Goal: Information Seeking & Learning: Learn about a topic

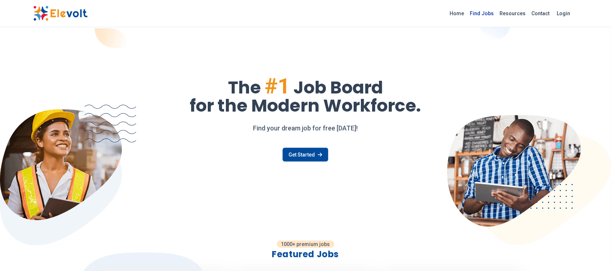
click at [486, 13] on link "Find Jobs" at bounding box center [483, 14] width 30 height 12
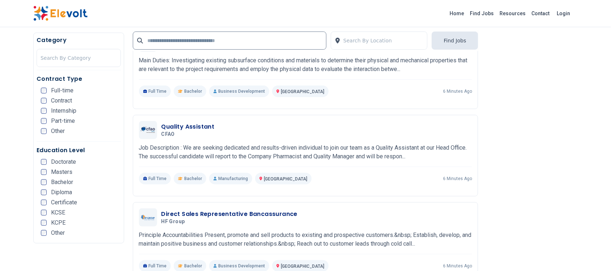
scroll to position [1222, 0]
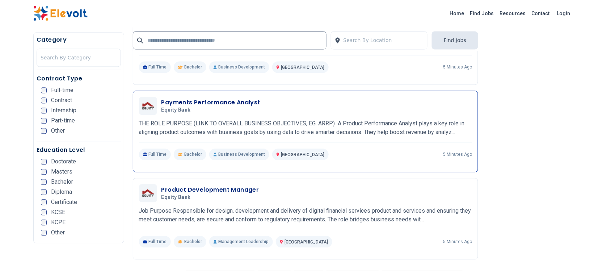
click at [223, 102] on h3 "Payments Performance Analyst" at bounding box center [211, 103] width 99 height 9
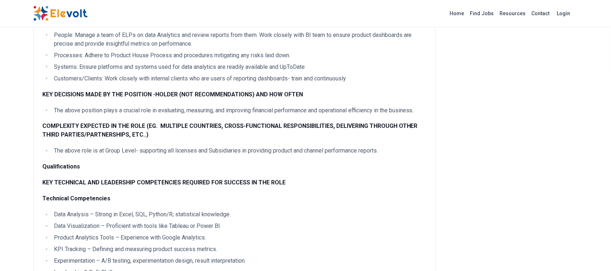
scroll to position [292, 0]
